Goal: Transaction & Acquisition: Purchase product/service

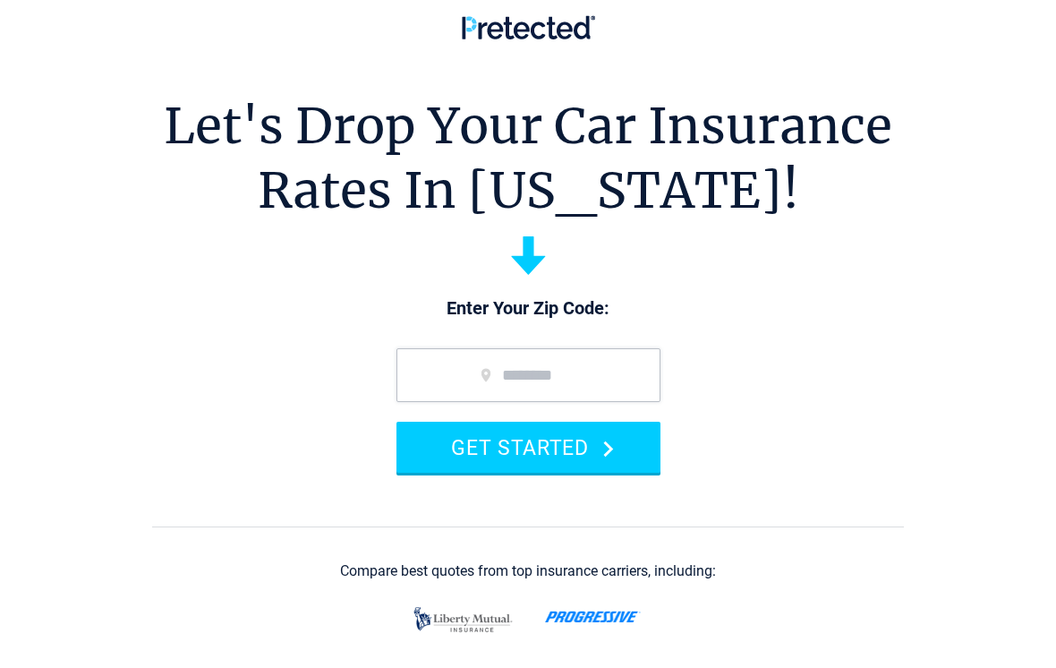
click at [559, 369] on input "zip code" at bounding box center [529, 375] width 264 height 54
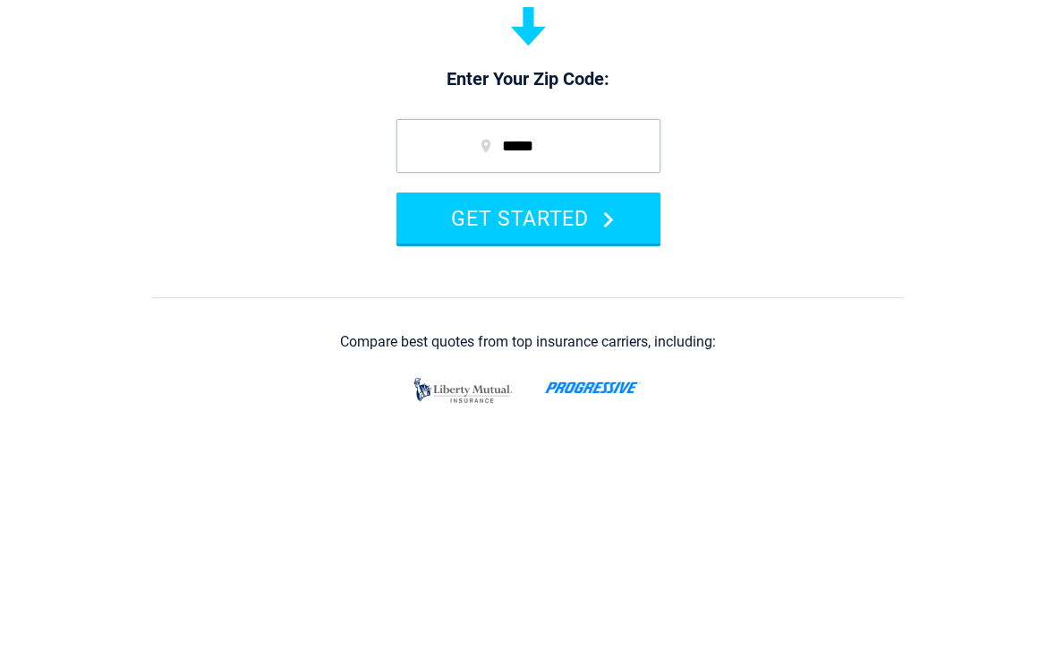
type input "*****"
click at [608, 422] on button "GET STARTED" at bounding box center [529, 447] width 264 height 51
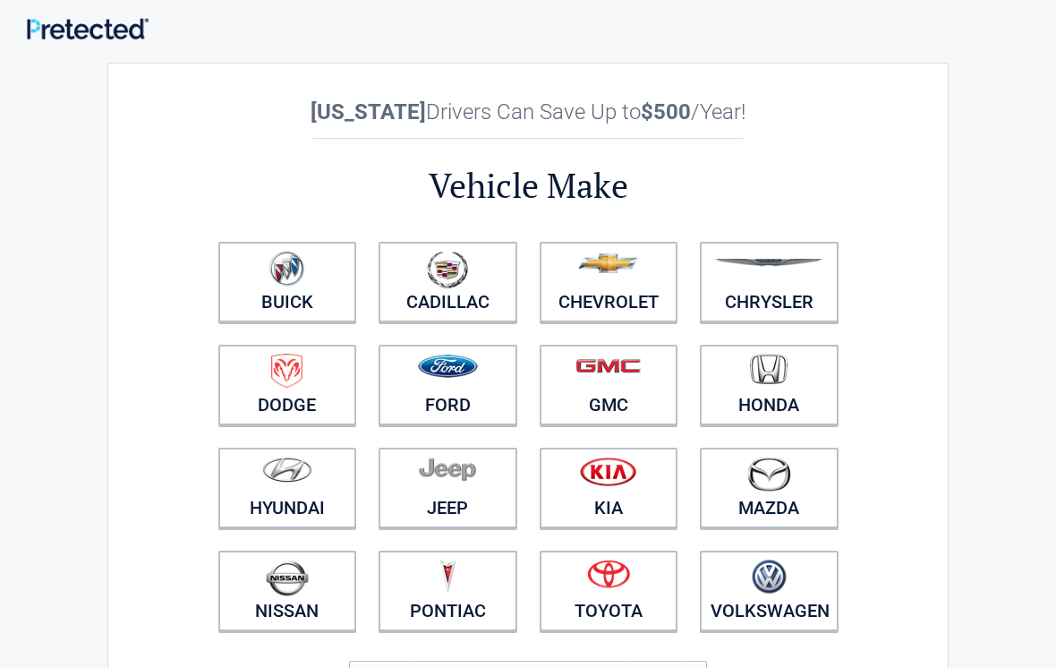
click at [303, 495] on figure at bounding box center [287, 477] width 117 height 40
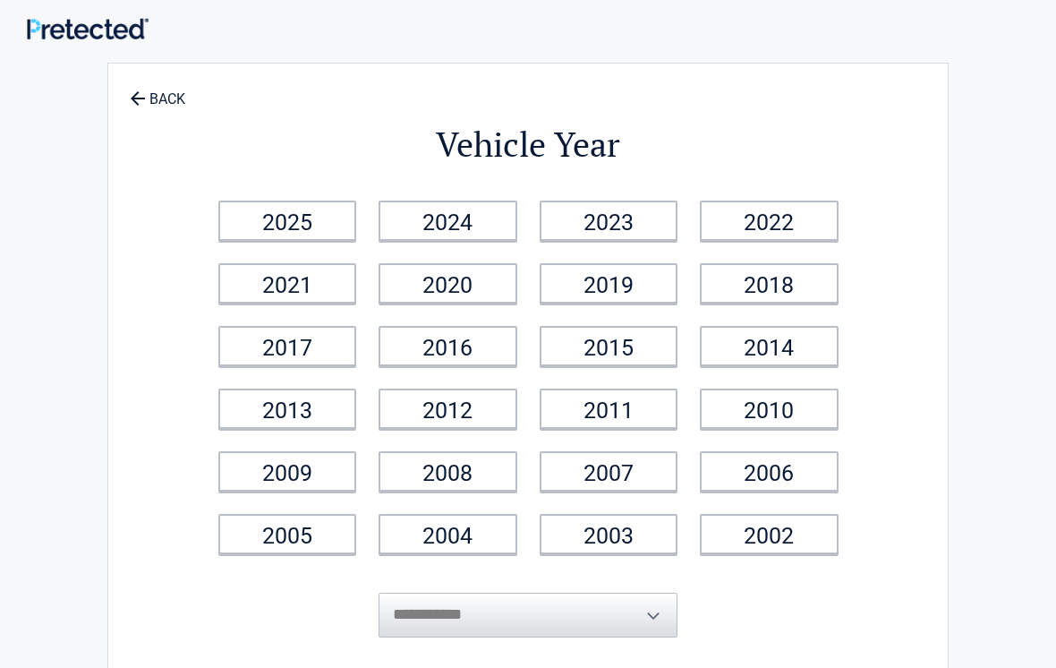
click at [315, 229] on link "2025" at bounding box center [287, 221] width 139 height 40
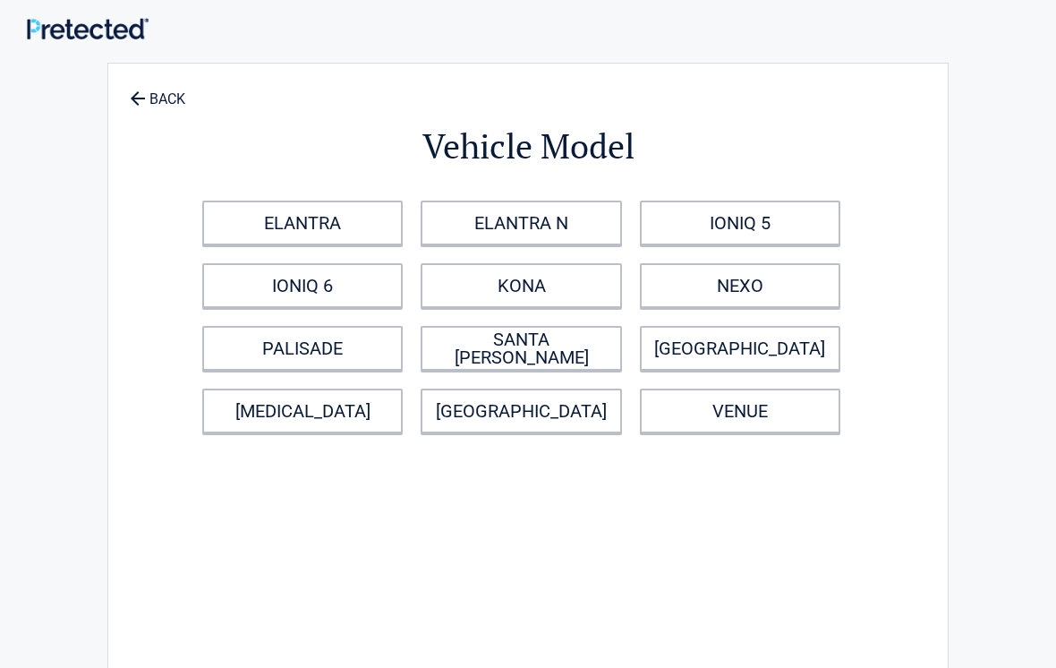
click at [354, 226] on link "ELANTRA" at bounding box center [302, 223] width 201 height 45
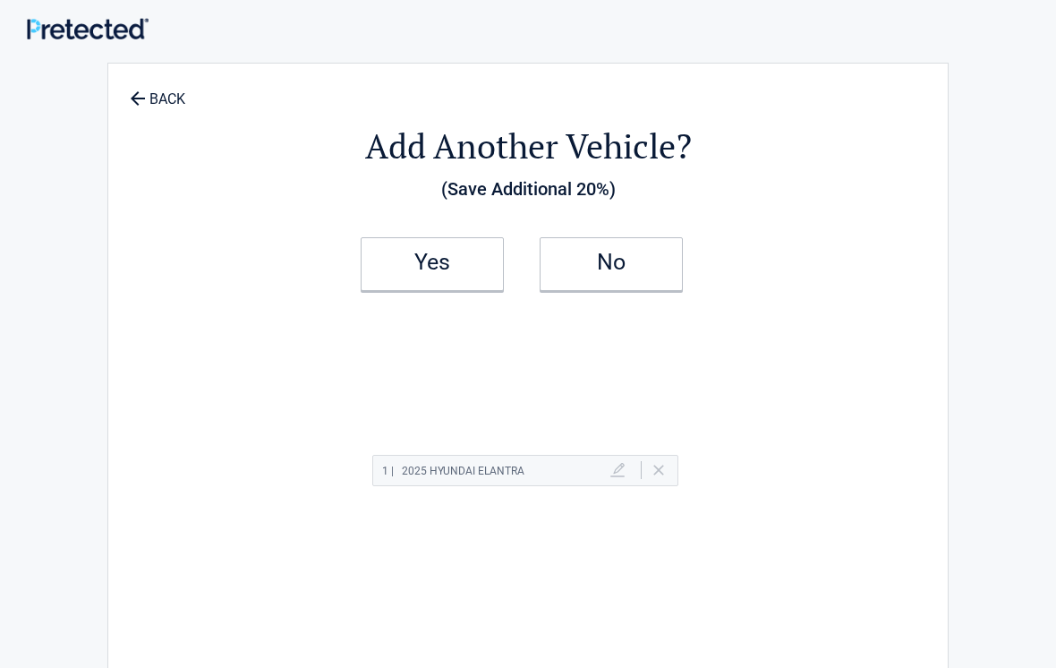
click at [474, 263] on h2 "Yes" at bounding box center [433, 262] width 106 height 13
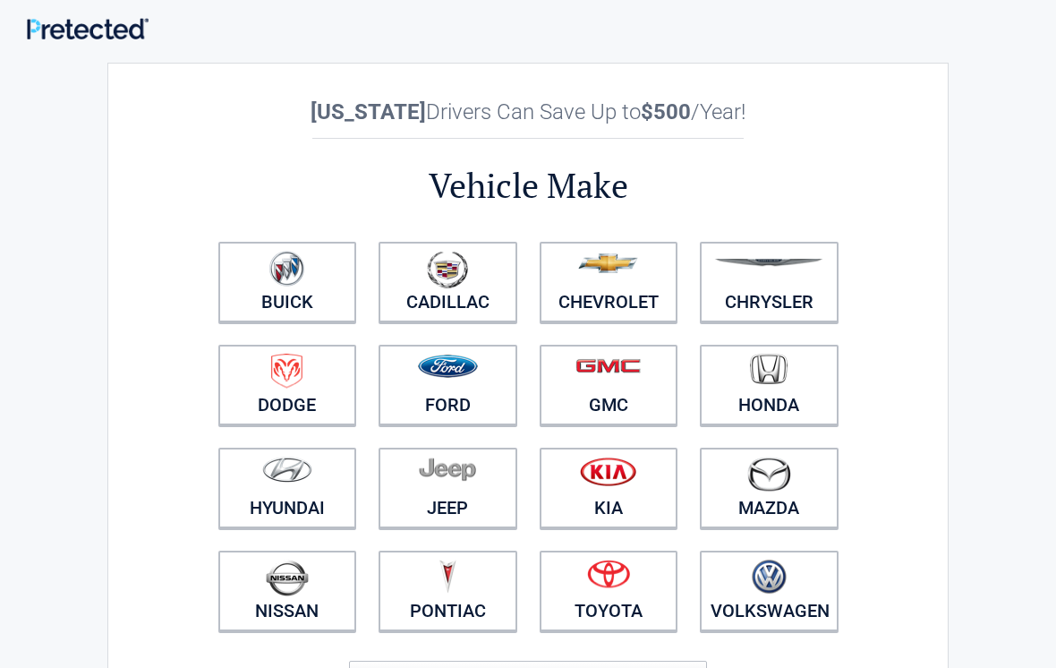
scroll to position [61, 0]
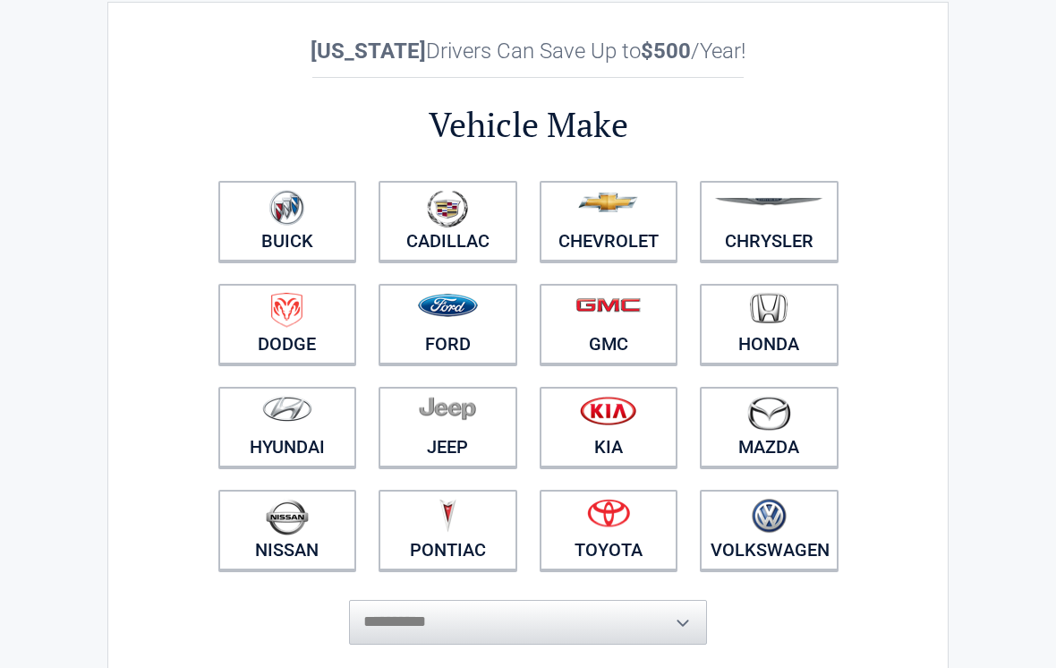
click at [294, 642] on div "**********" at bounding box center [528, 341] width 643 height 606
click at [306, 434] on figure at bounding box center [287, 416] width 117 height 40
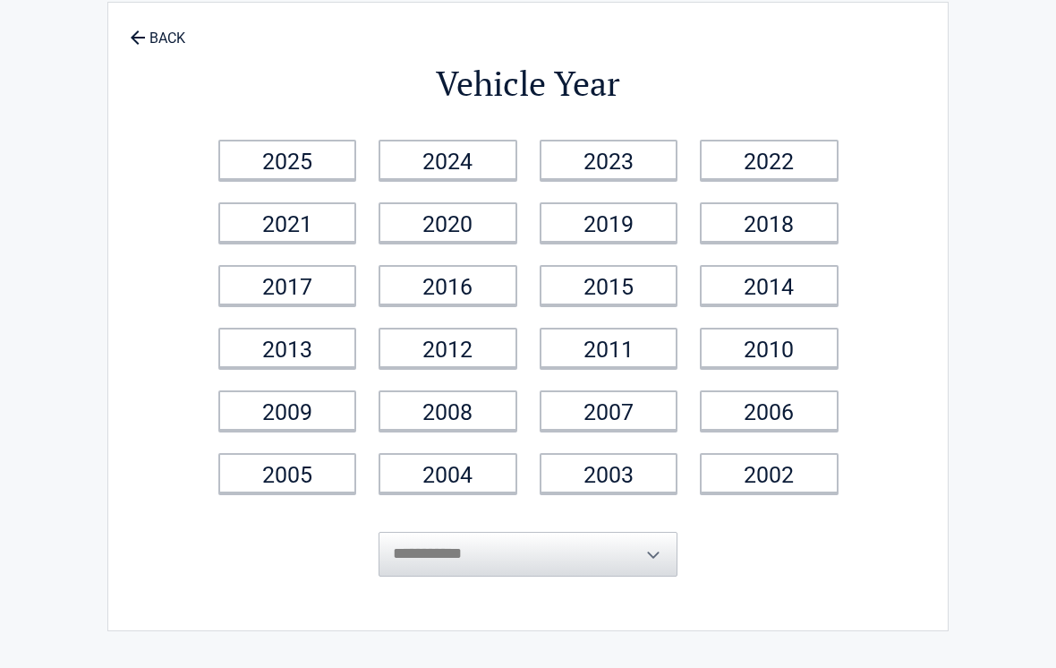
scroll to position [0, 0]
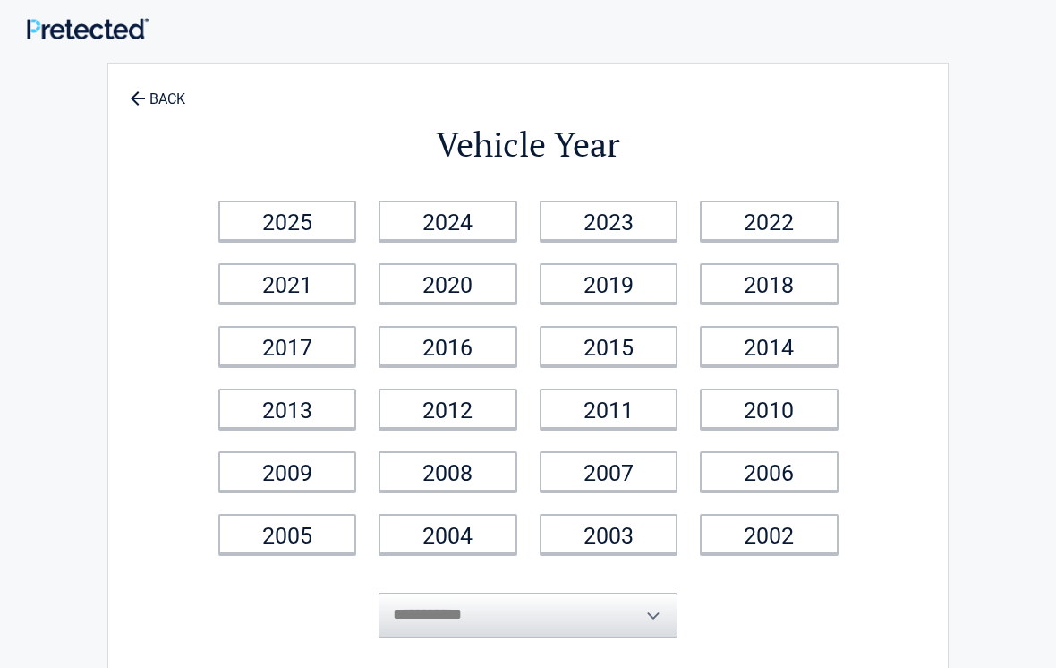
click at [303, 235] on link "2025" at bounding box center [287, 221] width 139 height 40
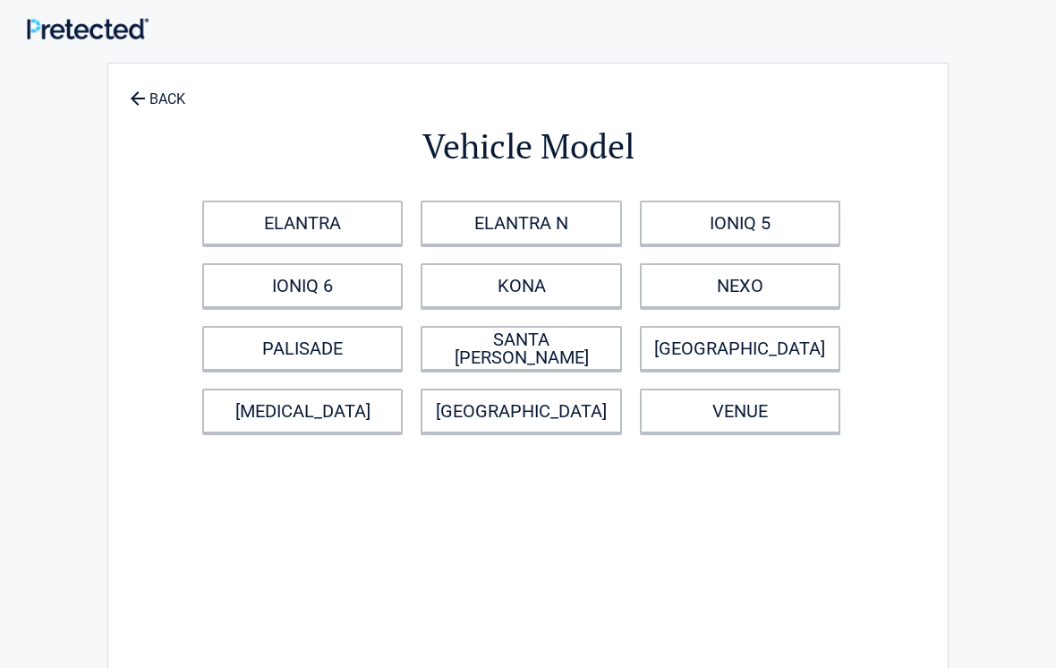
click at [368, 229] on link "ELANTRA" at bounding box center [302, 223] width 201 height 45
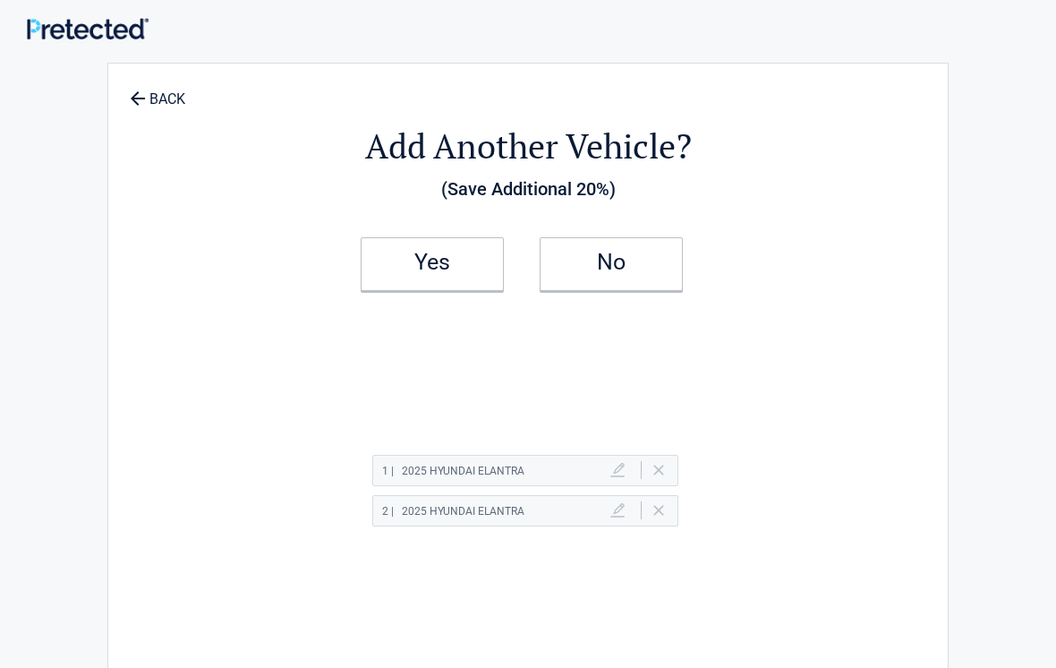
click at [453, 266] on h2 "Yes" at bounding box center [433, 262] width 106 height 13
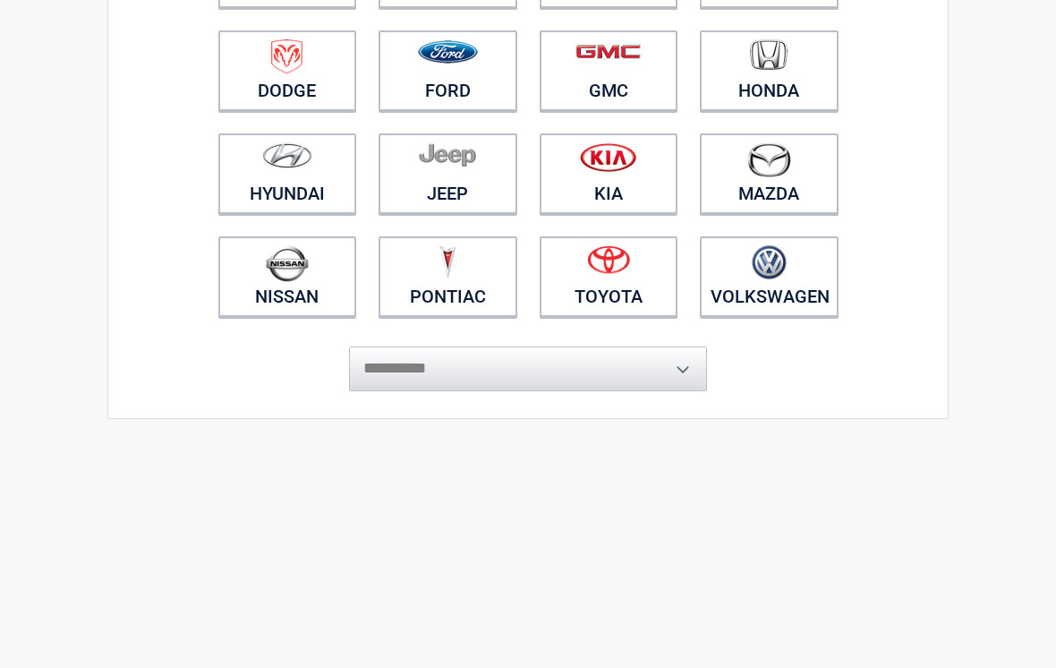
scroll to position [314, 0]
click at [671, 377] on select "**********" at bounding box center [528, 368] width 358 height 45
click at [305, 210] on link "Hyundai" at bounding box center [287, 173] width 139 height 81
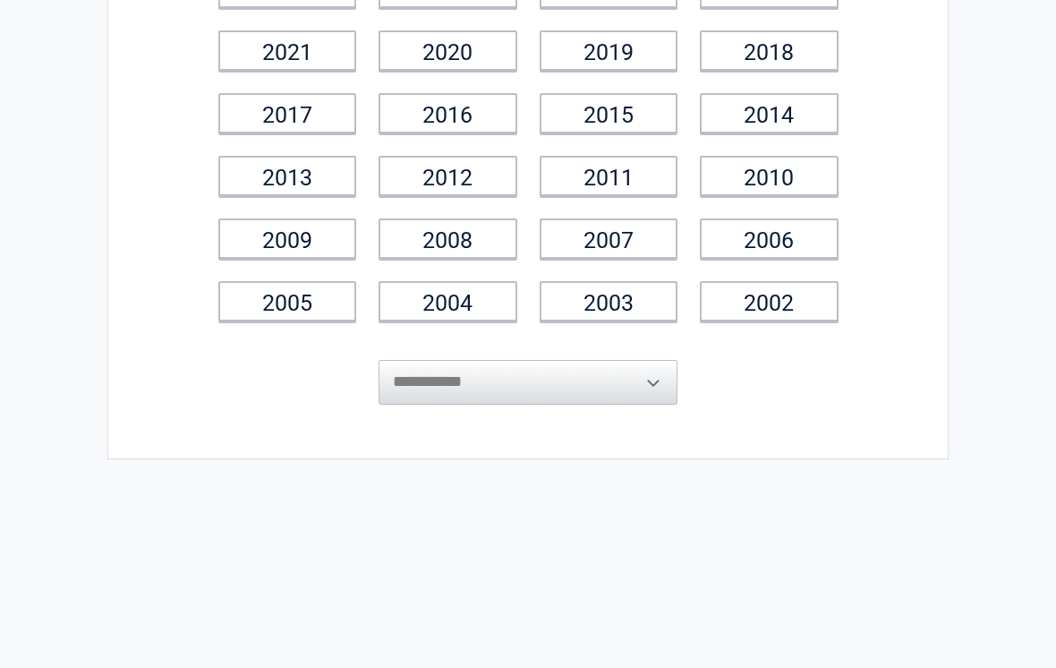
scroll to position [0, 0]
